Goal: Find specific page/section: Find specific page/section

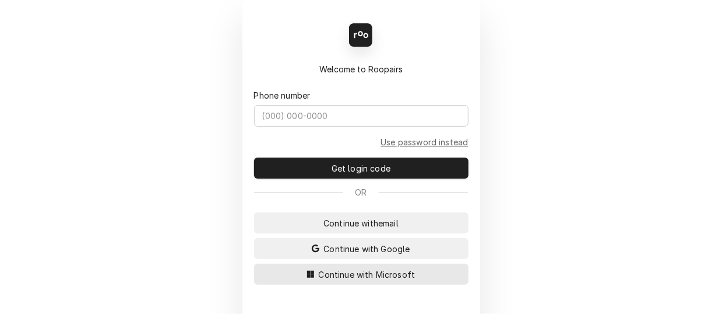
click at [341, 270] on span "Continue with Microsoft" at bounding box center [367, 274] width 101 height 12
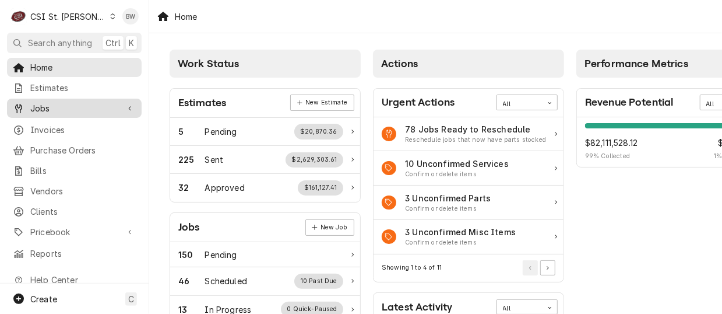
click at [60, 107] on span "Jobs" at bounding box center [74, 108] width 88 height 12
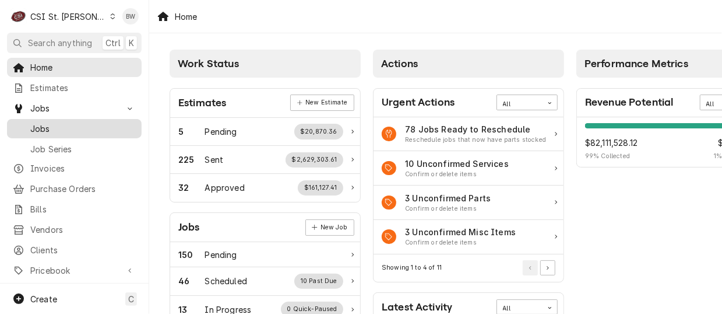
click at [57, 121] on div "Jobs" at bounding box center [74, 128] width 130 height 15
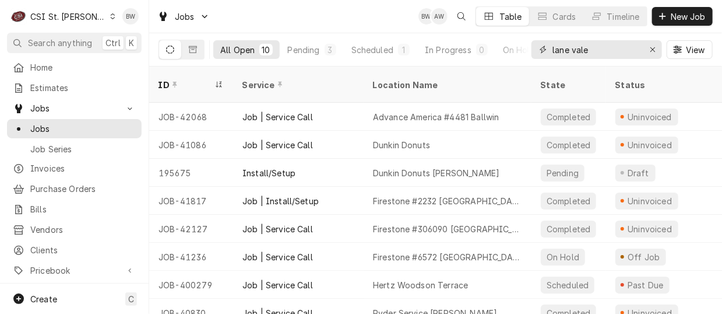
drag, startPoint x: 598, startPoint y: 48, endPoint x: 536, endPoint y: 50, distance: 62.4
click at [536, 50] on div "lane vale" at bounding box center [597, 49] width 131 height 19
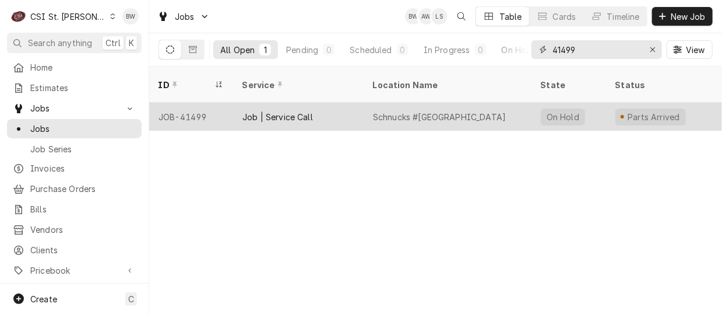
type input "41499"
click at [196, 103] on div "JOB-41499" at bounding box center [191, 117] width 84 height 28
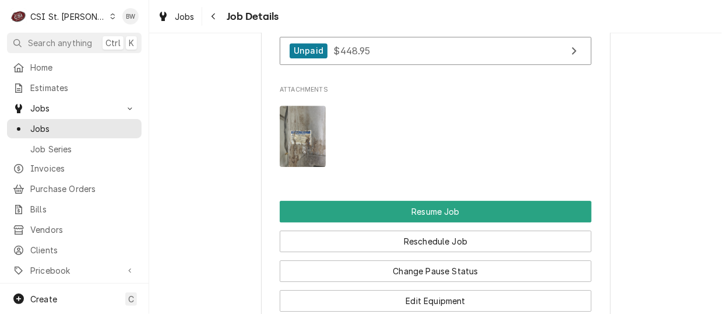
scroll to position [1350, 0]
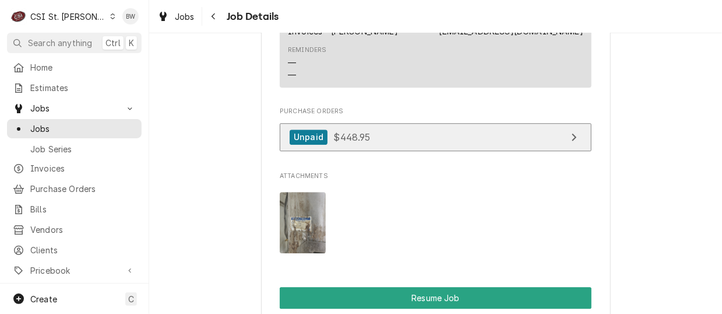
click at [342, 131] on span "$448.95" at bounding box center [352, 137] width 37 height 12
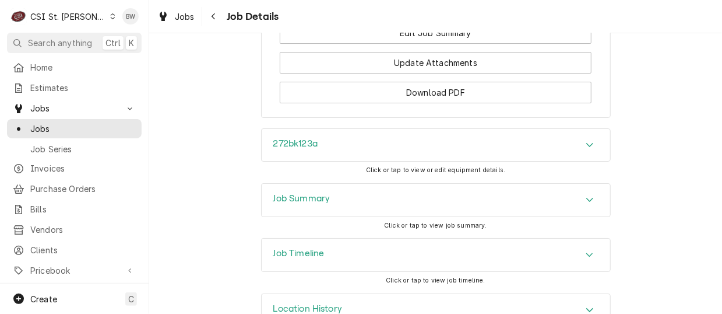
scroll to position [1817, 0]
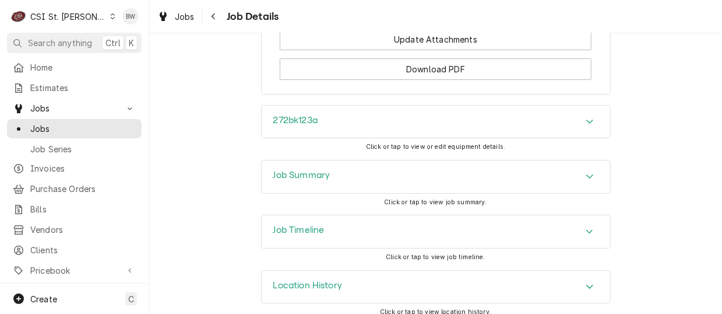
click at [273, 170] on h3 "Job Summary" at bounding box center [301, 175] width 57 height 11
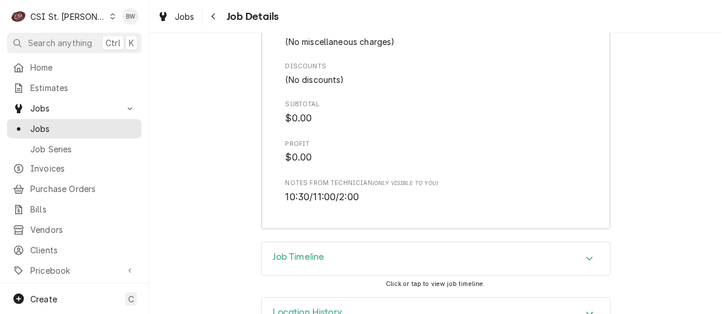
scroll to position [3243, 0]
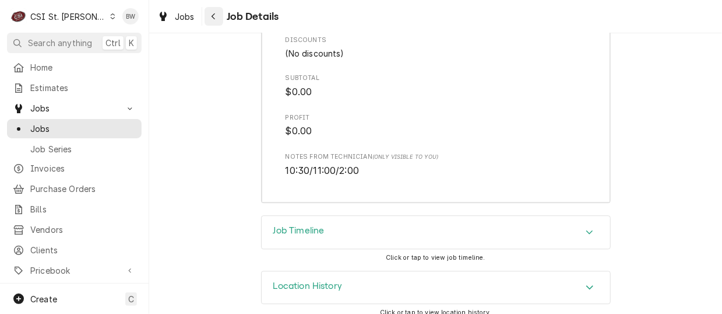
click at [214, 19] on icon "Navigate back" at bounding box center [213, 16] width 3 height 6
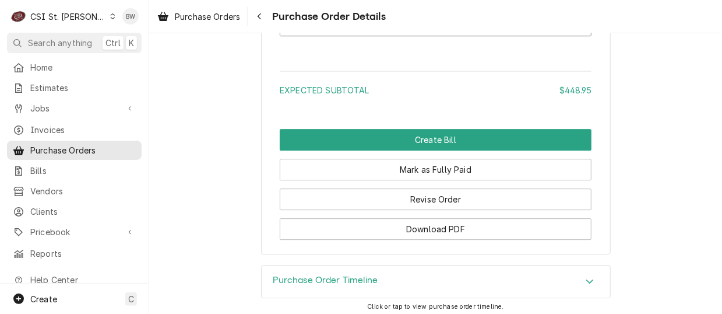
scroll to position [1404, 0]
